Goal: Transaction & Acquisition: Purchase product/service

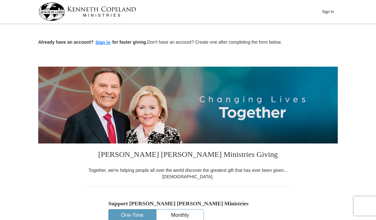
click at [332, 11] on button "Sign In" at bounding box center [327, 12] width 19 height 10
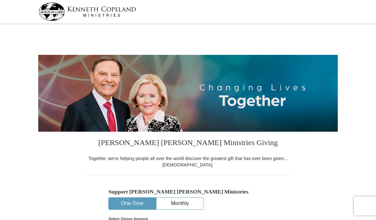
select select "VA"
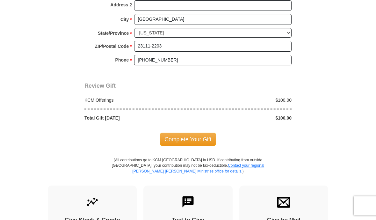
scroll to position [515, 0]
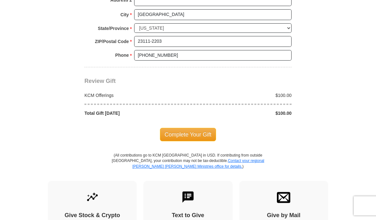
click at [198, 130] on span "Complete Your Gift" at bounding box center [188, 134] width 56 height 13
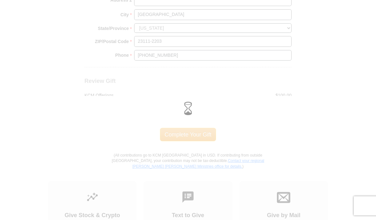
scroll to position [515, 0]
